Goal: Transaction & Acquisition: Subscribe to service/newsletter

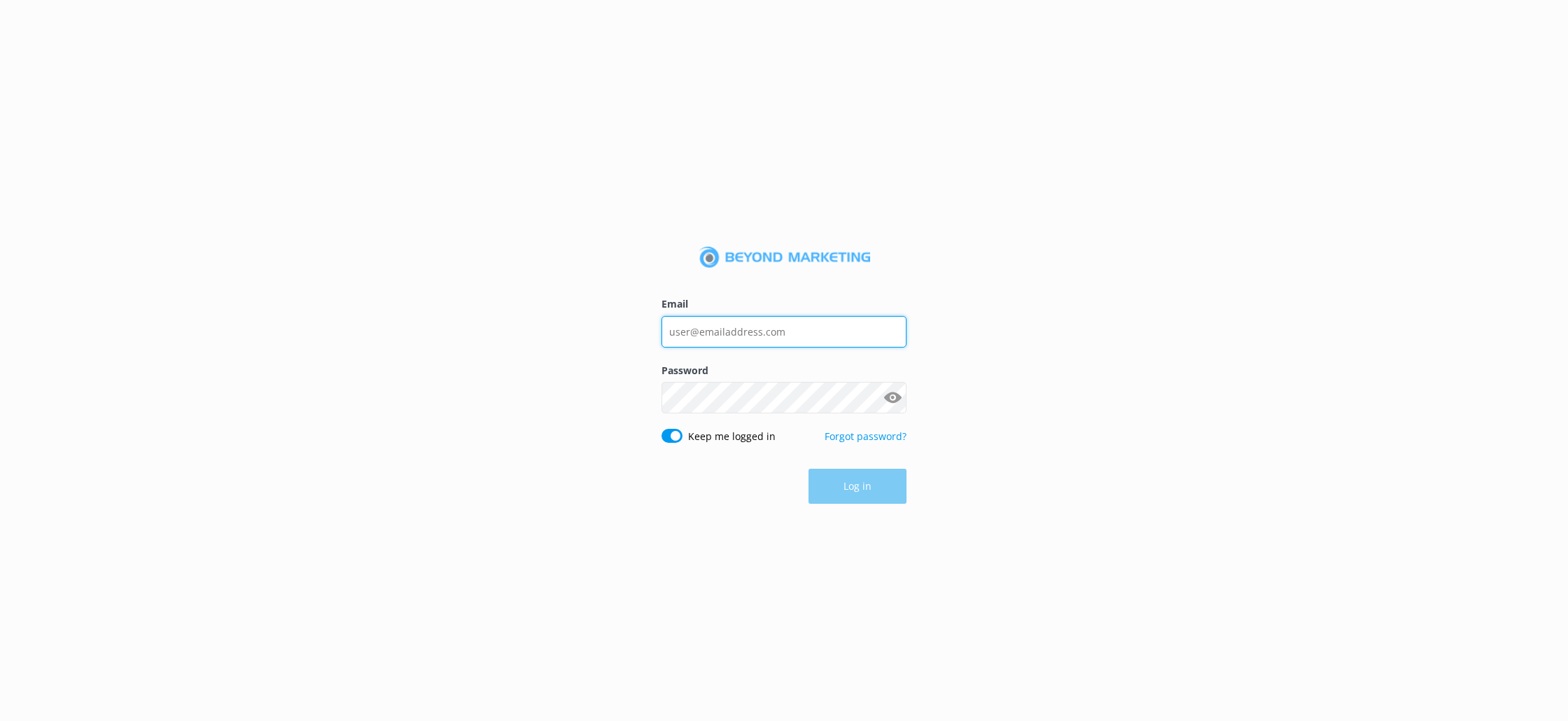
click at [779, 336] on input "Email" at bounding box center [784, 331] width 245 height 32
type input "[EMAIL_ADDRESS][DOMAIN_NAME]"
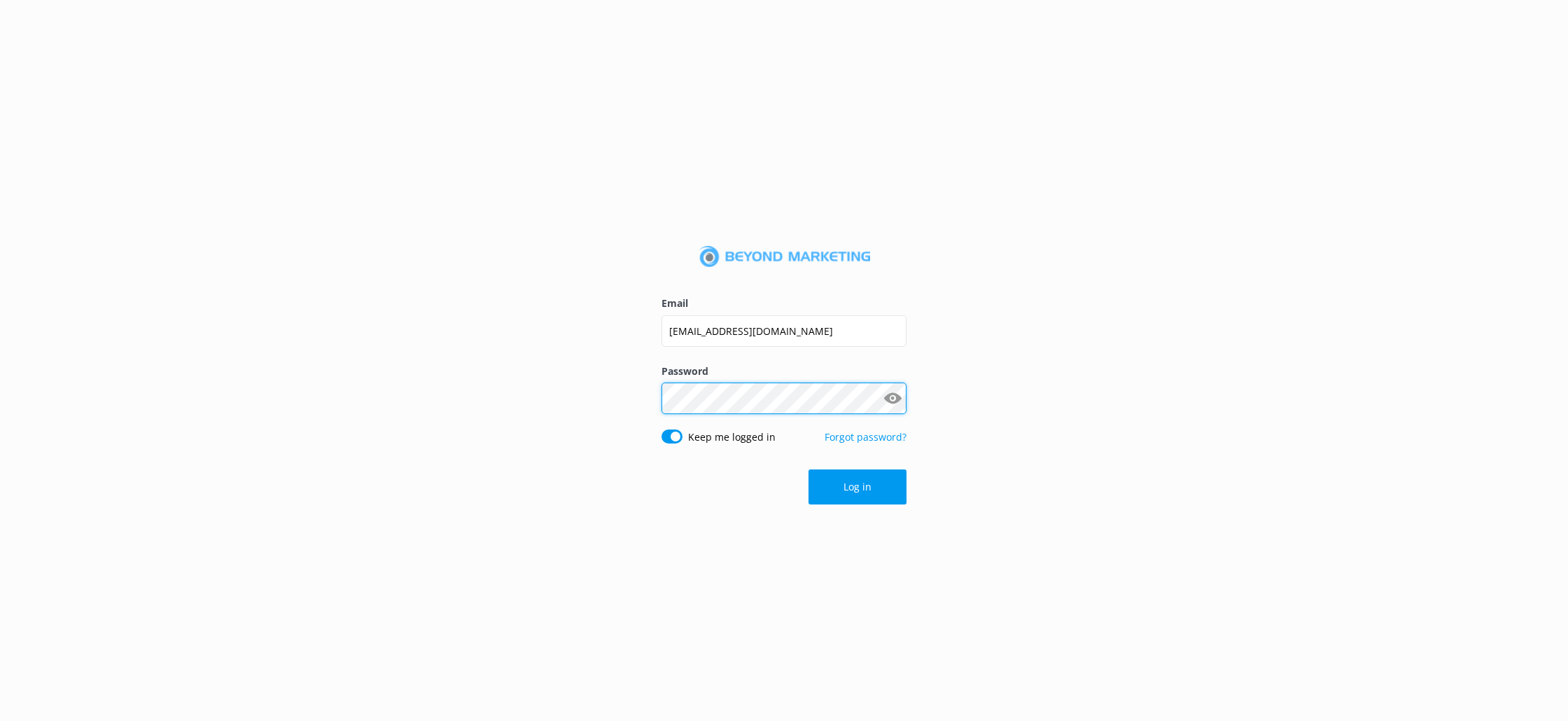
click button "Log in" at bounding box center [858, 486] width 98 height 35
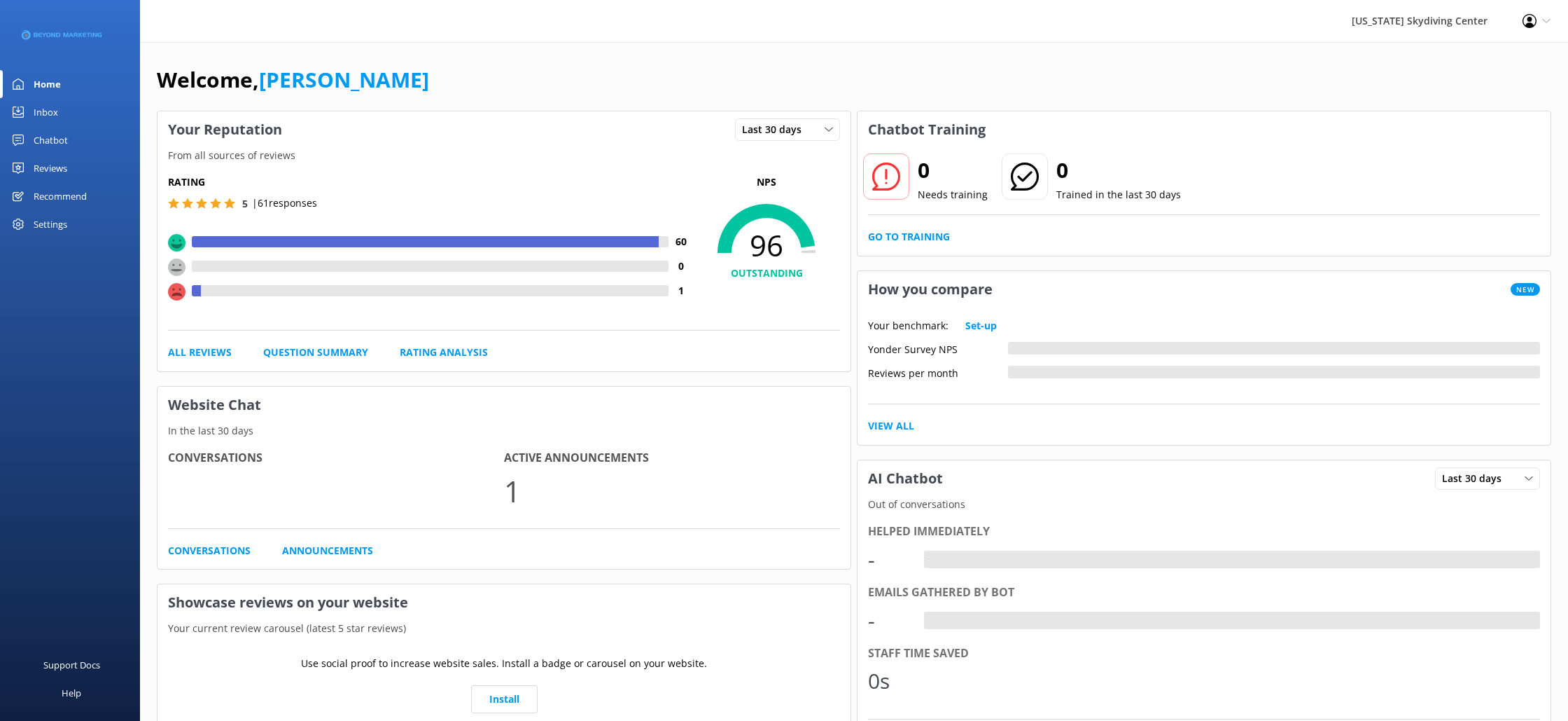
click at [48, 169] on div "Reviews" at bounding box center [50, 168] width 34 height 28
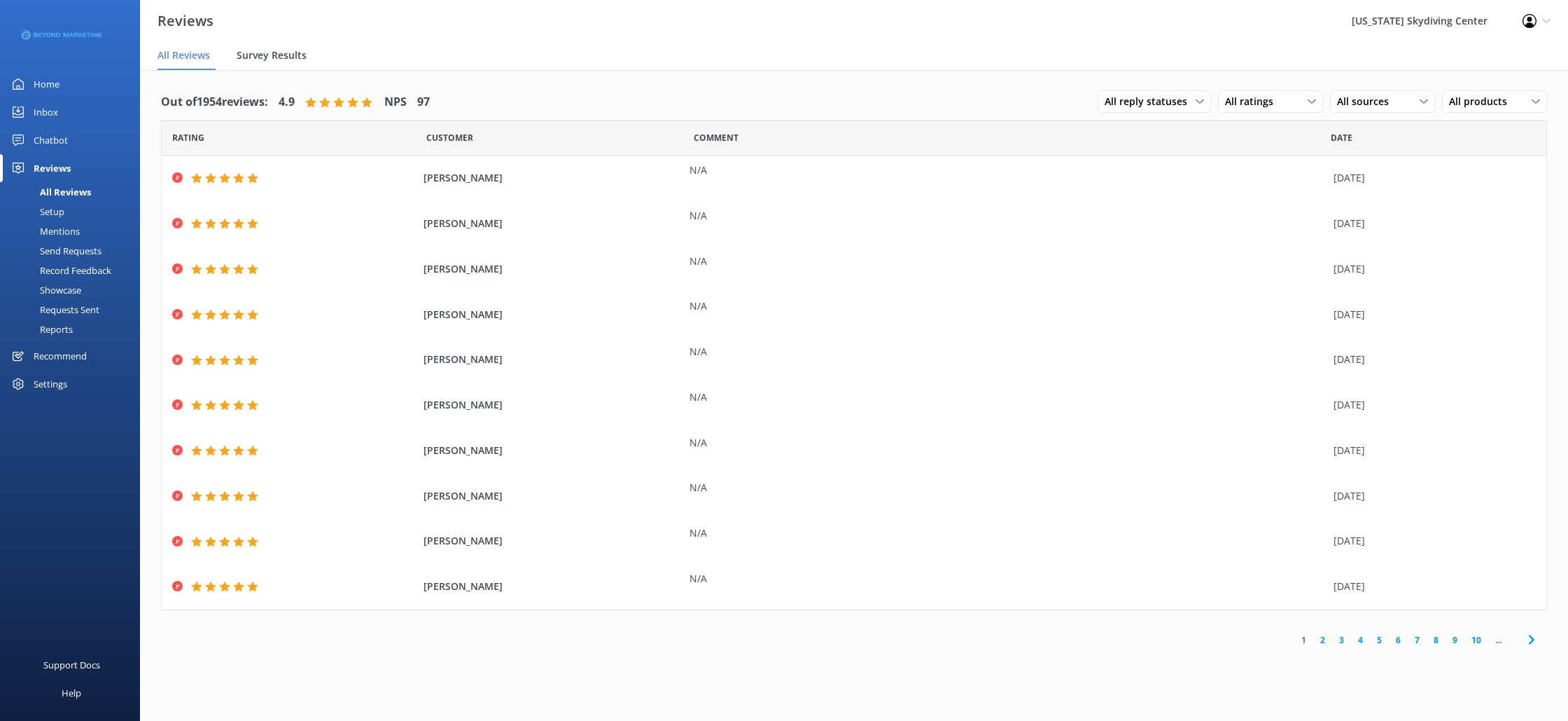
click at [290, 61] on span "Survey Results" at bounding box center [271, 55] width 70 height 14
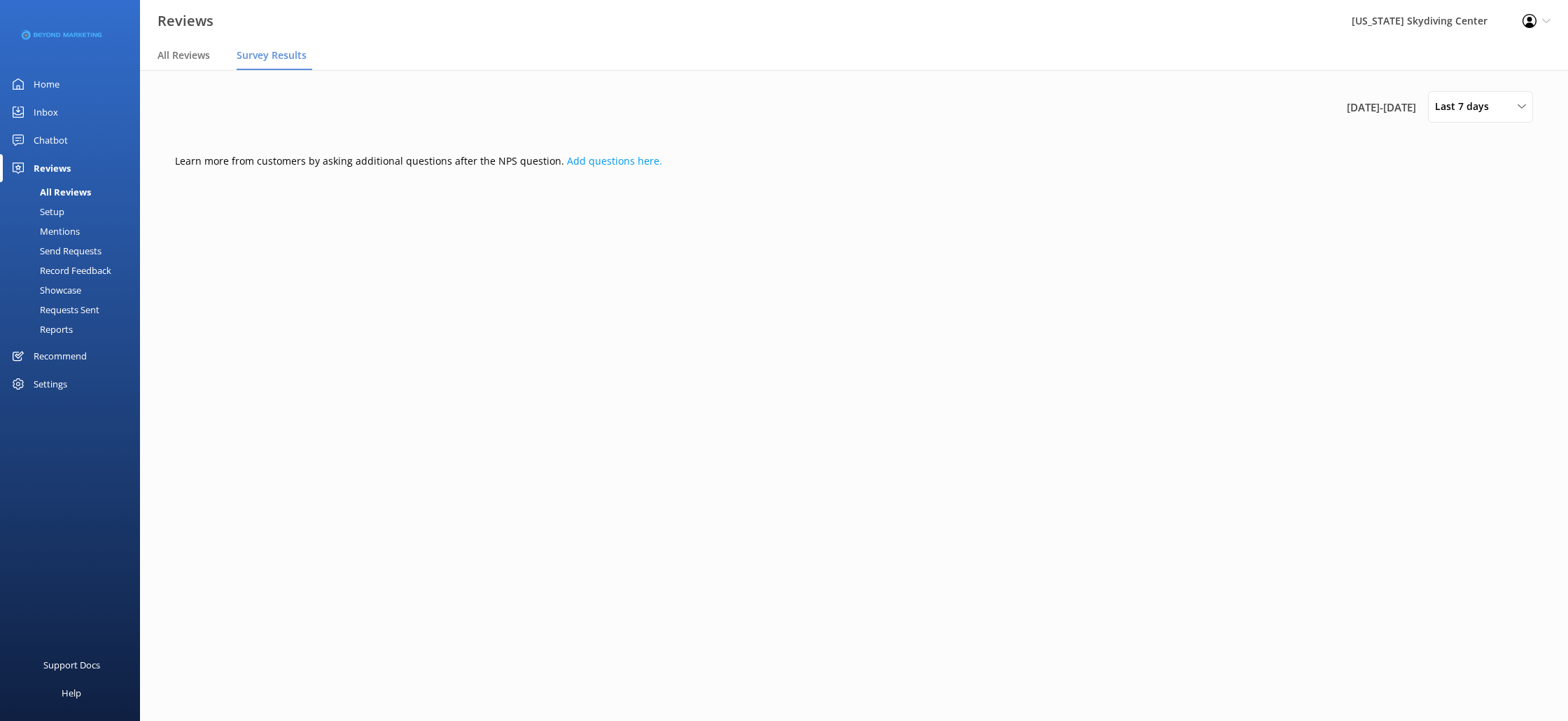
click at [97, 250] on div "Send Requests" at bounding box center [55, 250] width 93 height 19
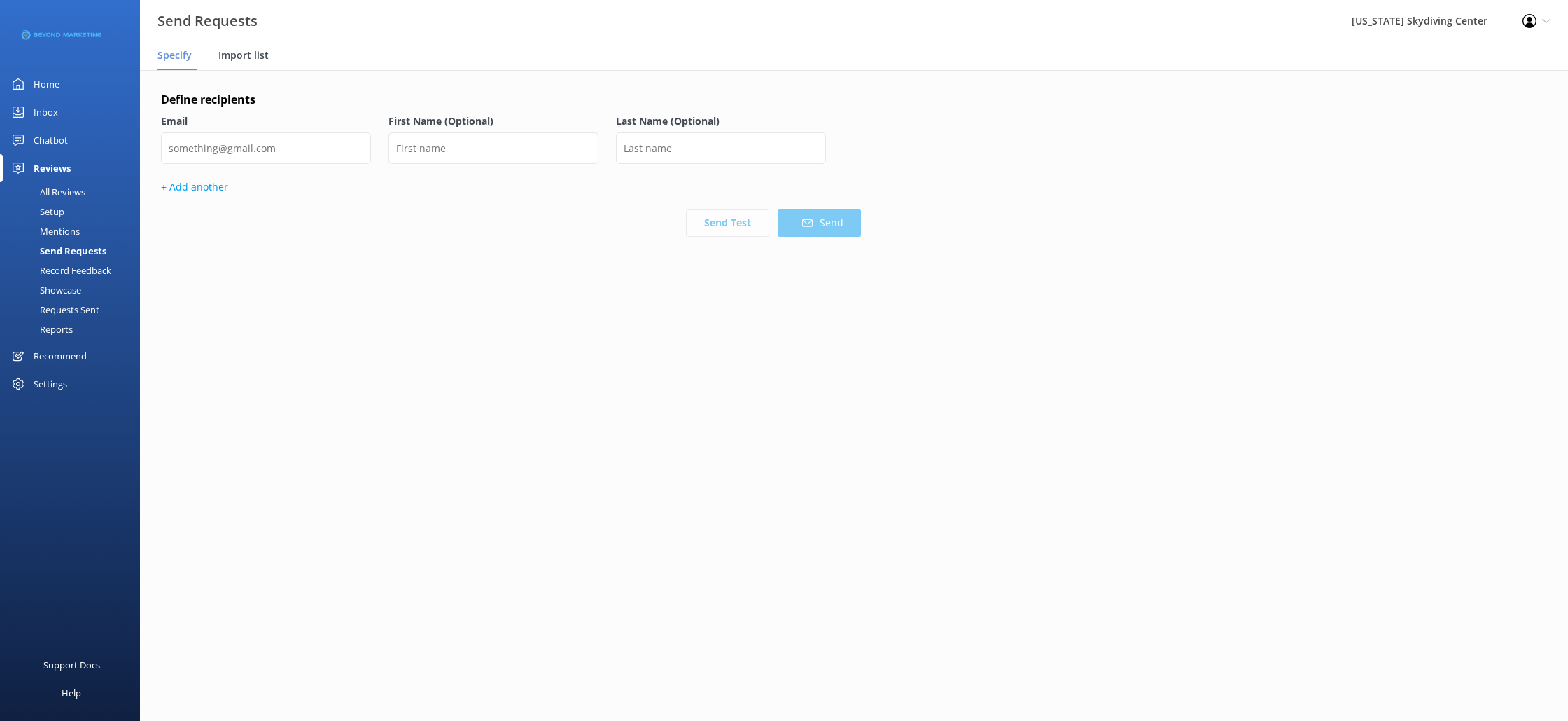
click at [268, 58] on div "Import list" at bounding box center [246, 56] width 56 height 28
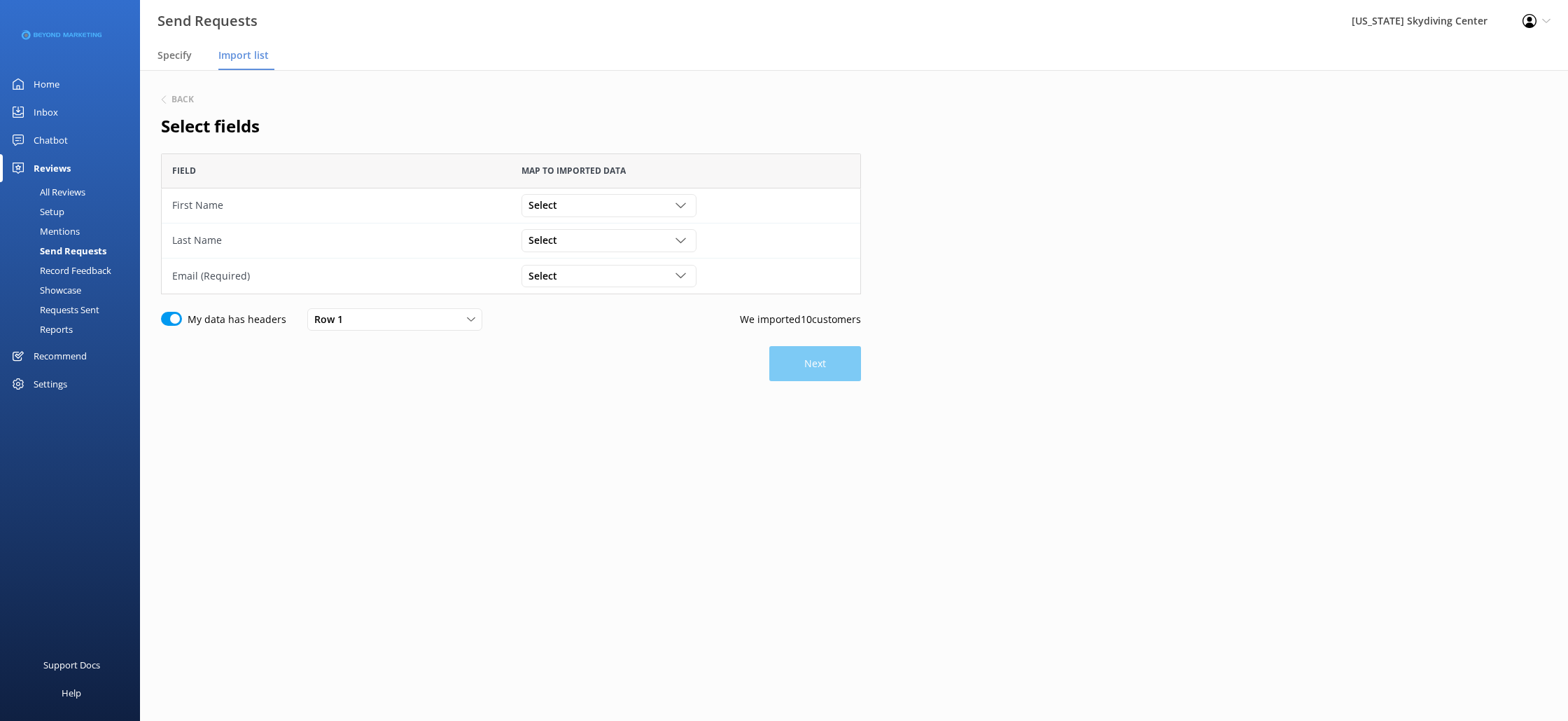
scroll to position [141, 700]
click at [611, 204] on div "Select" at bounding box center [609, 205] width 168 height 15
click at [583, 267] on link "First Name" at bounding box center [609, 262] width 173 height 28
click at [583, 244] on div "Select" at bounding box center [609, 240] width 168 height 15
click at [586, 323] on link "Last Name" at bounding box center [609, 325] width 173 height 28
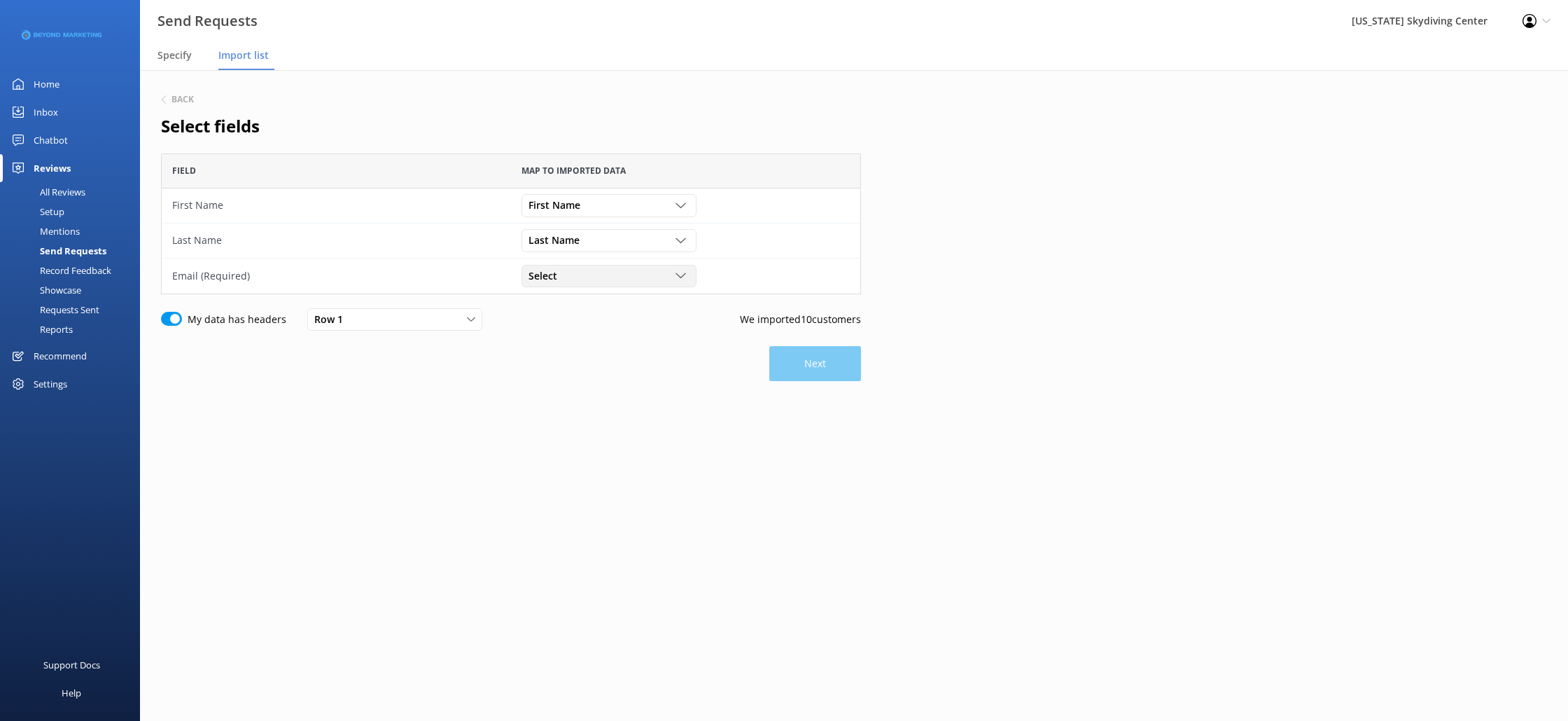
click at [585, 279] on div "Select" at bounding box center [609, 276] width 168 height 15
click at [588, 385] on link "Email" at bounding box center [609, 388] width 173 height 28
click at [804, 357] on button "Next" at bounding box center [816, 363] width 92 height 35
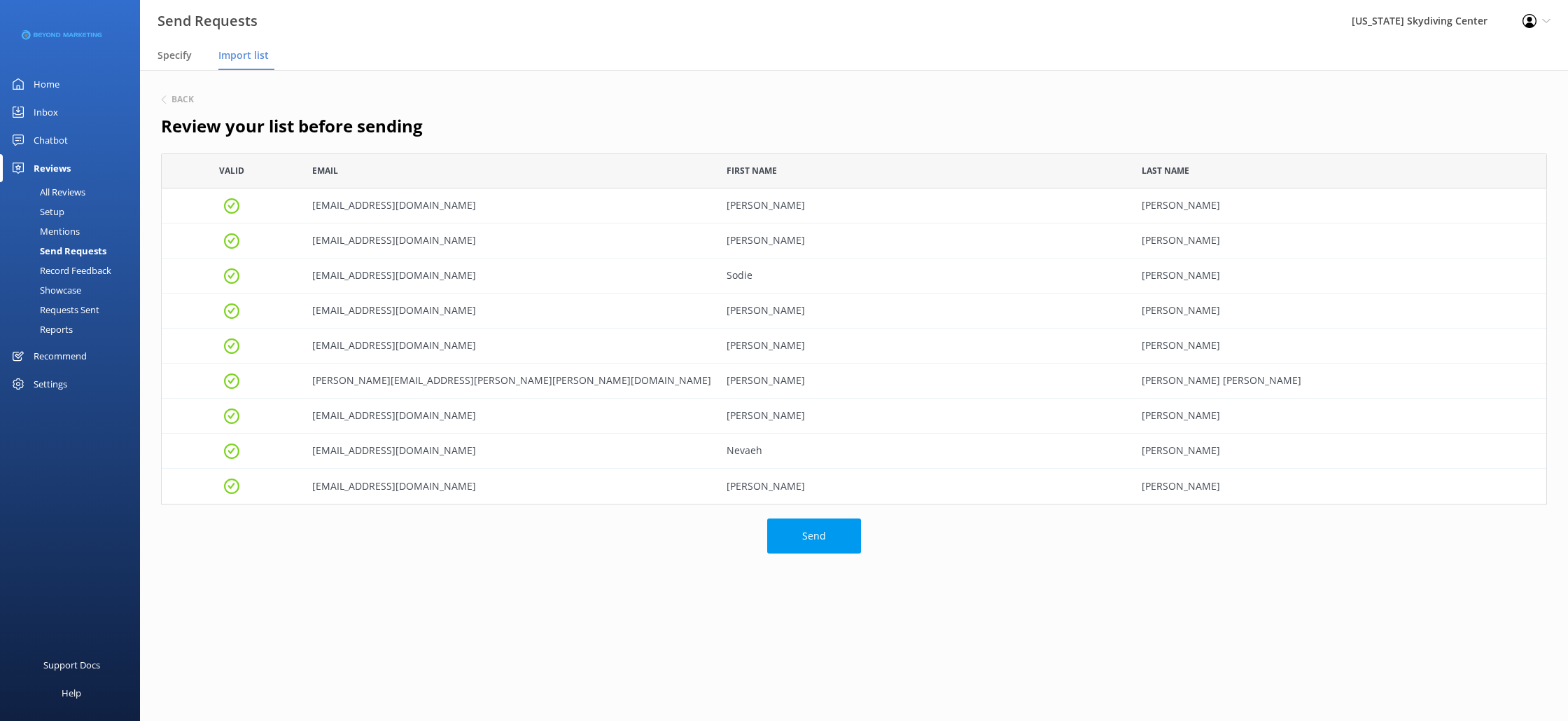
scroll to position [351, 1386]
click at [813, 547] on button "Send" at bounding box center [814, 535] width 94 height 35
